Goal: Task Accomplishment & Management: Manage account settings

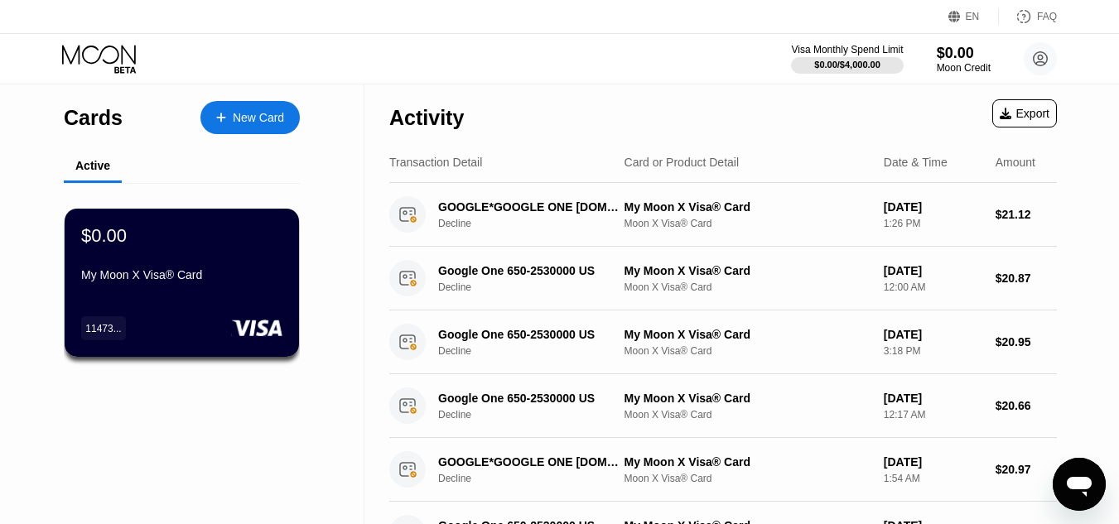
click at [1019, 99] on div "Export" at bounding box center [1025, 113] width 65 height 28
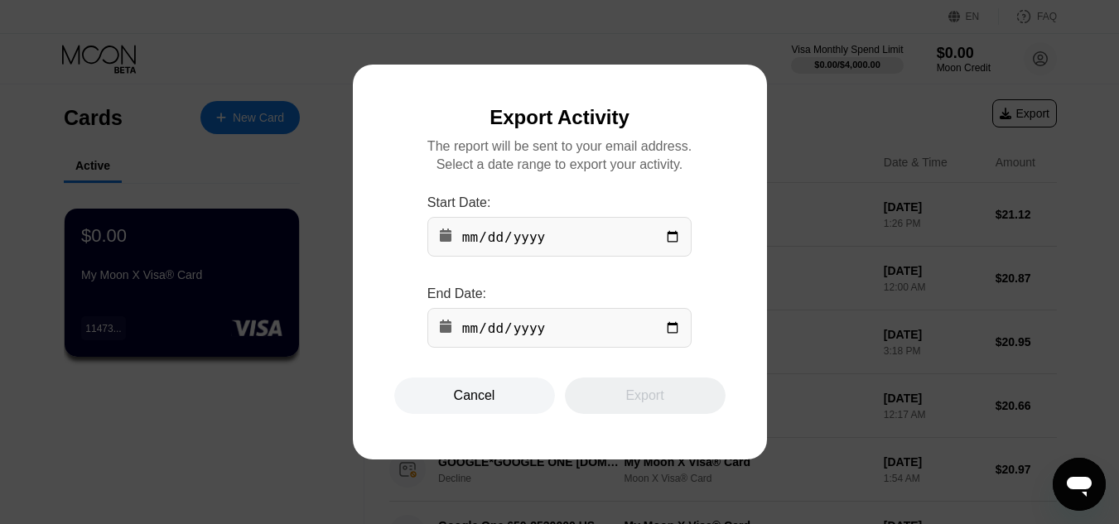
click at [674, 245] on input "date" at bounding box center [560, 237] width 264 height 40
type input "[DATE]"
click at [675, 342] on input "date" at bounding box center [560, 328] width 264 height 40
click at [675, 335] on input "date" at bounding box center [560, 328] width 264 height 40
type input "[DATE]"
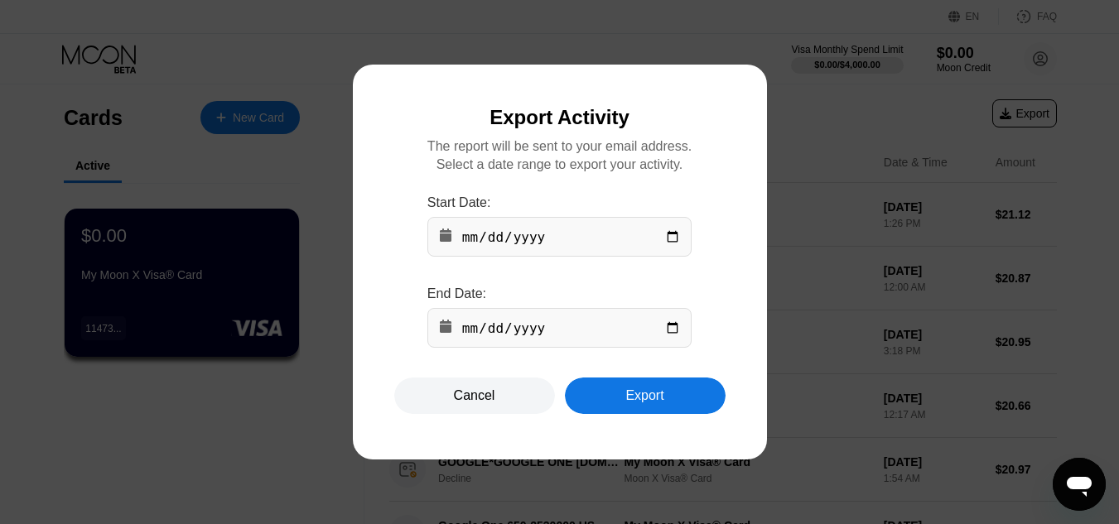
click at [639, 394] on div "Export" at bounding box center [645, 396] width 38 height 17
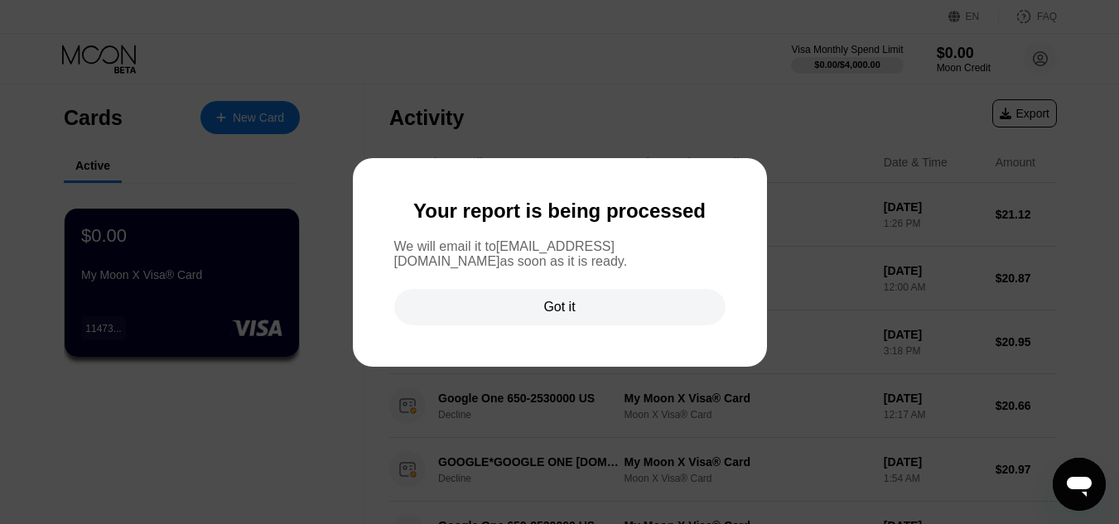
click at [544, 308] on div "Got it" at bounding box center [559, 307] width 31 height 17
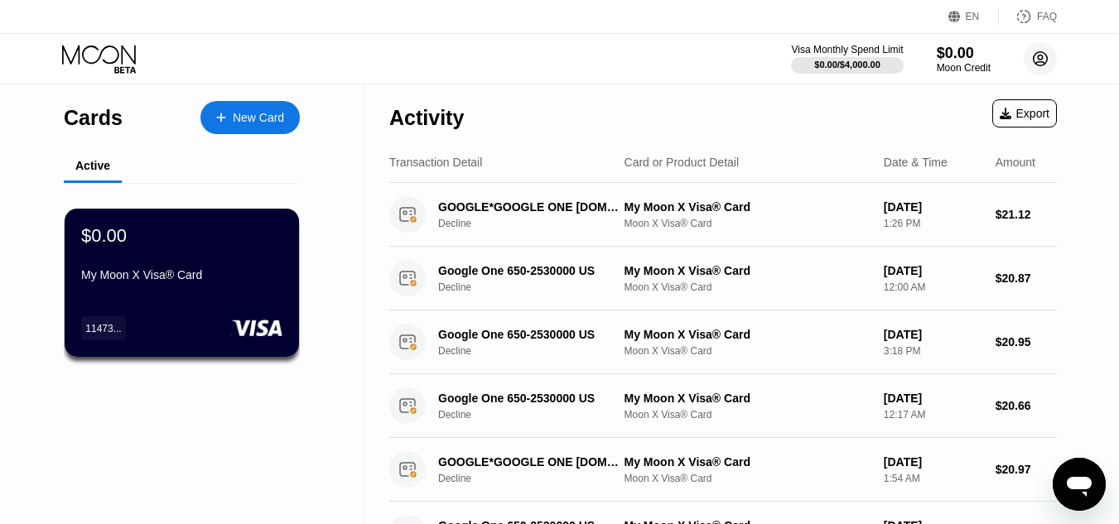
click at [1040, 64] on circle at bounding box center [1040, 58] width 33 height 33
